Goal: Find specific page/section: Find specific page/section

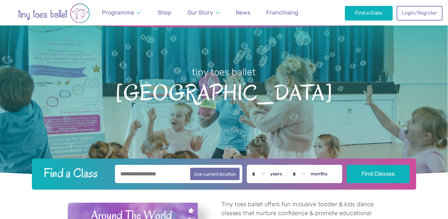
scroll to position [27, 0]
